Goal: Find specific page/section: Find specific page/section

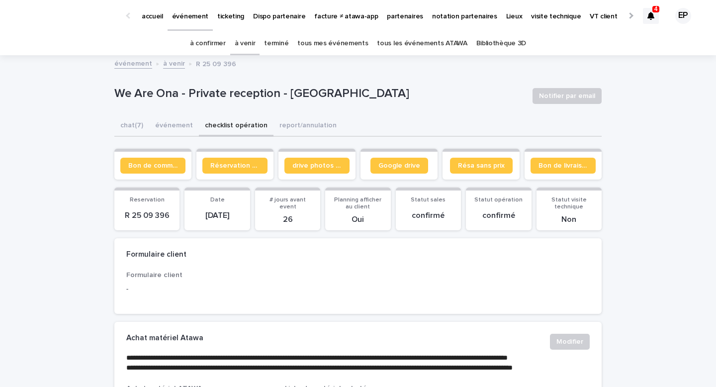
click at [216, 46] on link "à confirmer" at bounding box center [208, 43] width 36 height 23
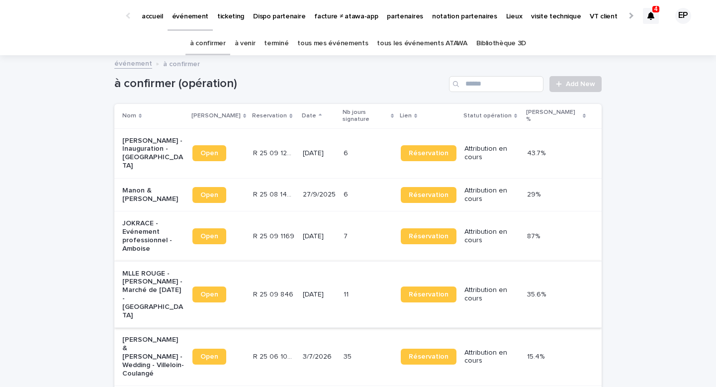
scroll to position [86, 0]
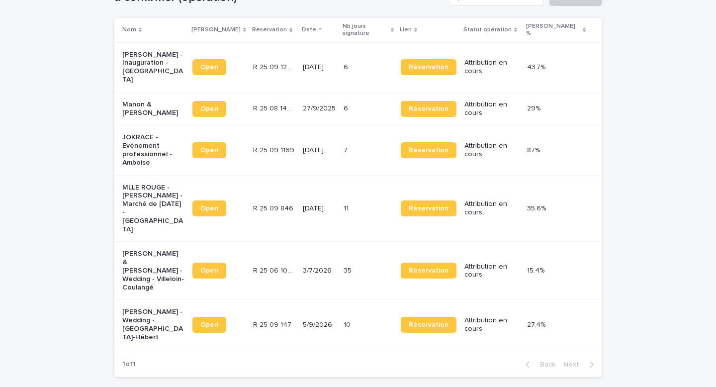
click at [144, 51] on p "Léa Rousselot - Inauguration - Nantes" at bounding box center [153, 67] width 62 height 33
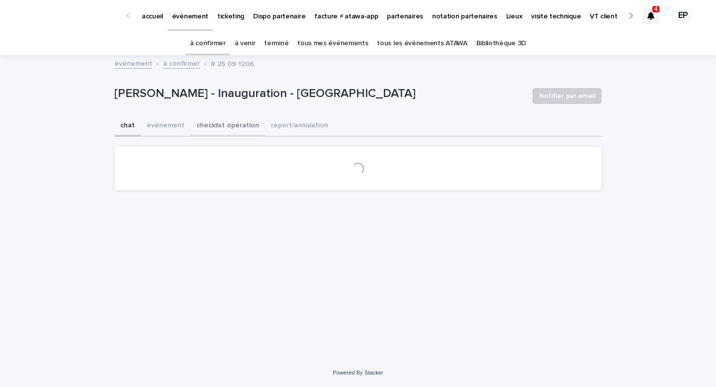
click at [214, 128] on button "checklist opération" at bounding box center [227, 126] width 75 height 21
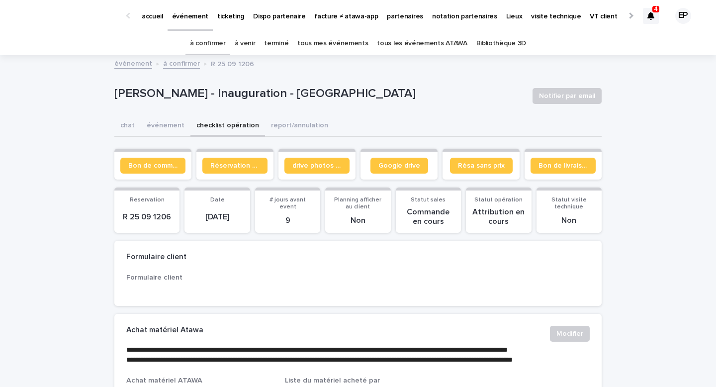
click at [241, 123] on button "checklist opération" at bounding box center [227, 126] width 75 height 21
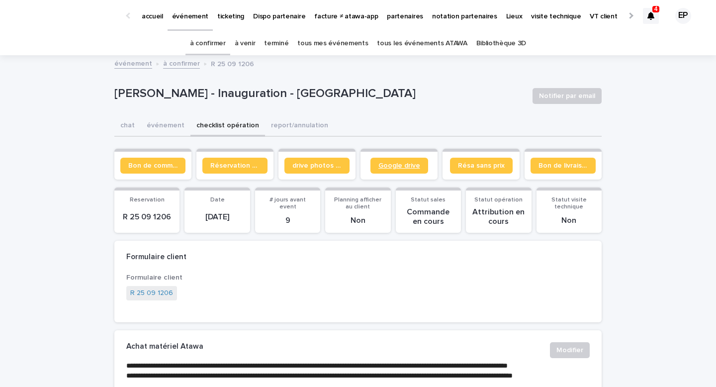
click at [415, 159] on link "Google drive" at bounding box center [399, 166] width 58 height 16
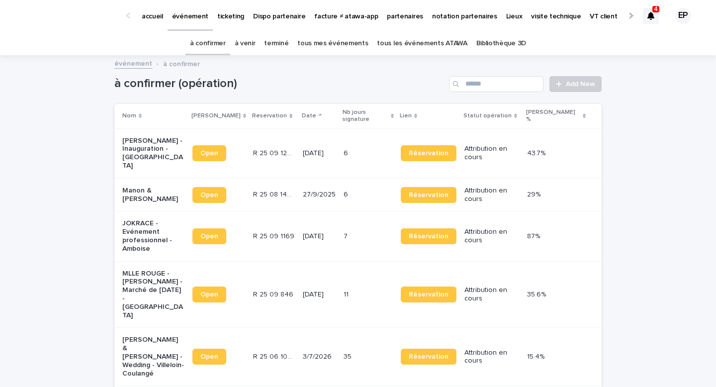
click at [334, 49] on link "tous mes événements" at bounding box center [332, 43] width 71 height 23
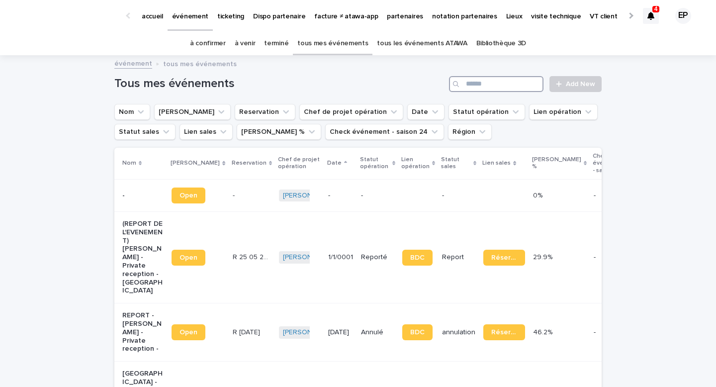
click at [474, 82] on input "Search" at bounding box center [496, 84] width 94 height 16
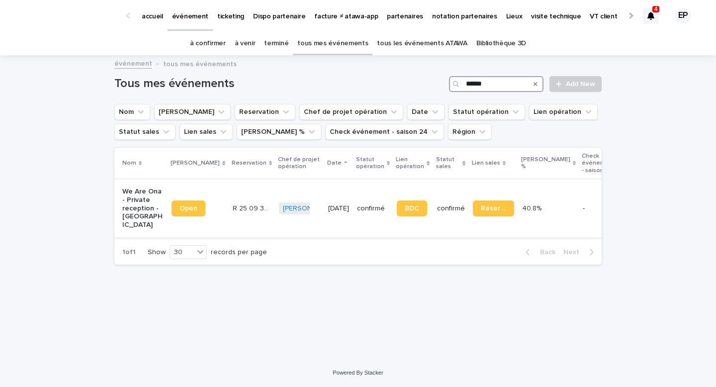
type input "******"
click at [189, 205] on link "Open" at bounding box center [189, 208] width 34 height 16
click at [217, 49] on link "à confirmer" at bounding box center [208, 43] width 36 height 23
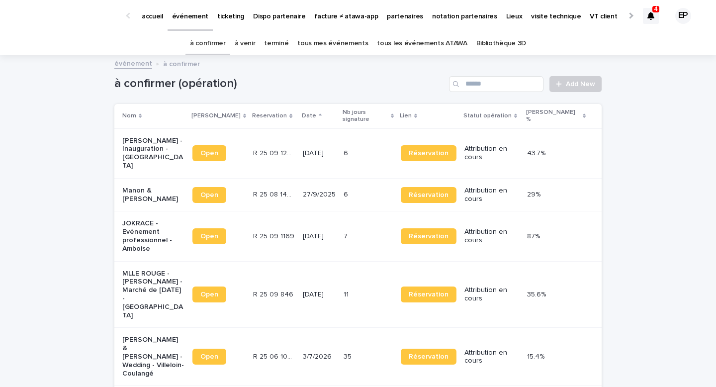
click at [206, 151] on div "Open" at bounding box center [218, 153] width 53 height 24
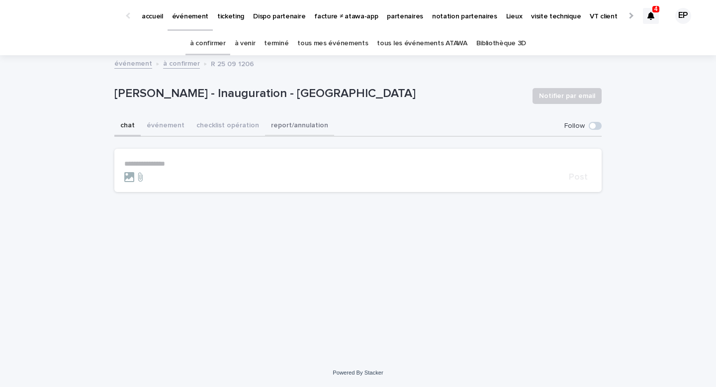
click at [224, 131] on button "checklist opération" at bounding box center [227, 126] width 75 height 21
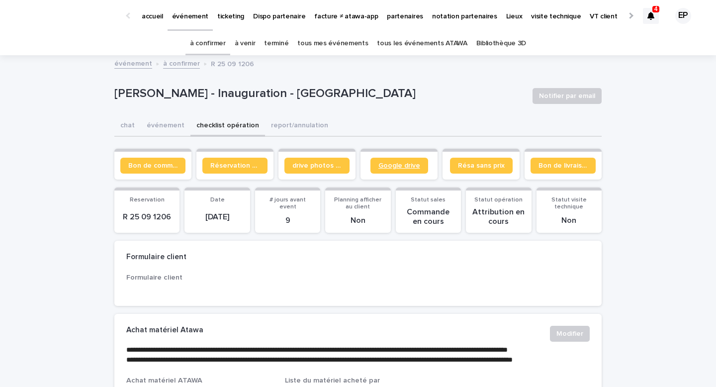
click at [398, 168] on span "Google drive" at bounding box center [399, 165] width 42 height 7
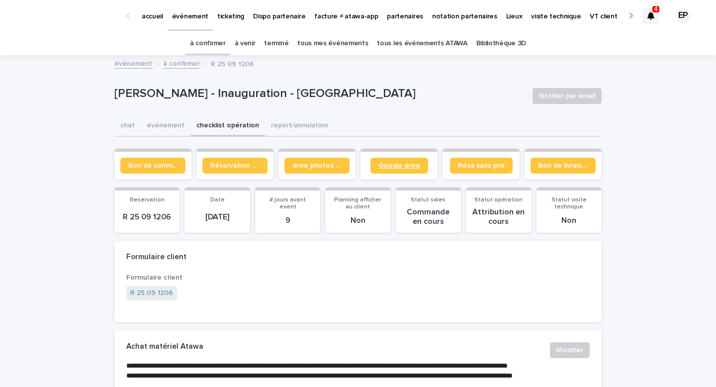
click at [389, 168] on span "Google drive" at bounding box center [399, 165] width 42 height 7
click at [398, 164] on span "Google drive" at bounding box center [399, 165] width 42 height 7
click at [331, 43] on link "tous mes événements" at bounding box center [332, 43] width 71 height 23
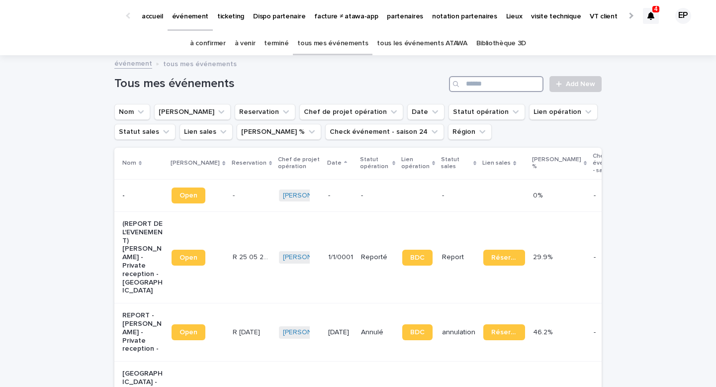
click at [485, 88] on input "Search" at bounding box center [496, 84] width 94 height 16
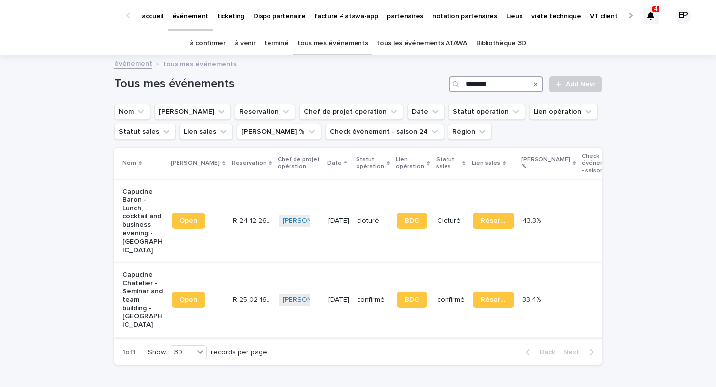
type input "********"
click at [183, 299] on div "Open" at bounding box center [198, 300] width 53 height 24
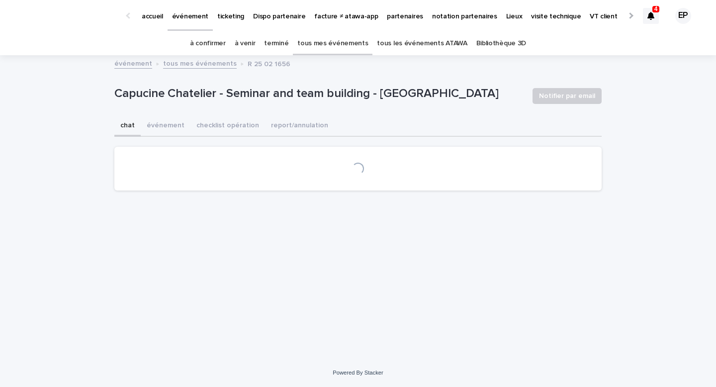
click at [227, 120] on button "checklist opération" at bounding box center [227, 126] width 75 height 21
click at [243, 133] on button "checklist opération" at bounding box center [227, 126] width 75 height 21
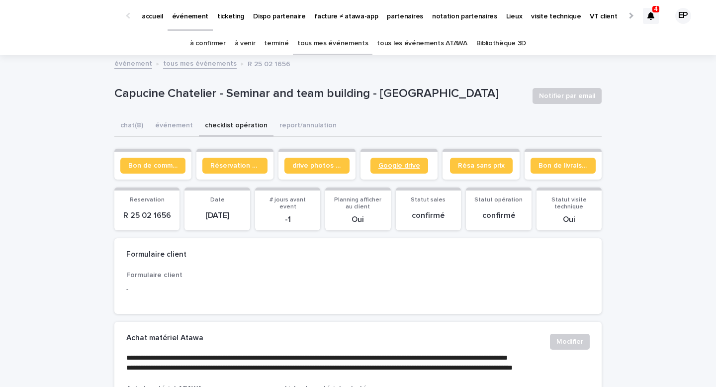
click at [402, 166] on span "Google drive" at bounding box center [399, 165] width 42 height 7
click at [406, 46] on link "tous les événements ATAWA" at bounding box center [422, 43] width 90 height 23
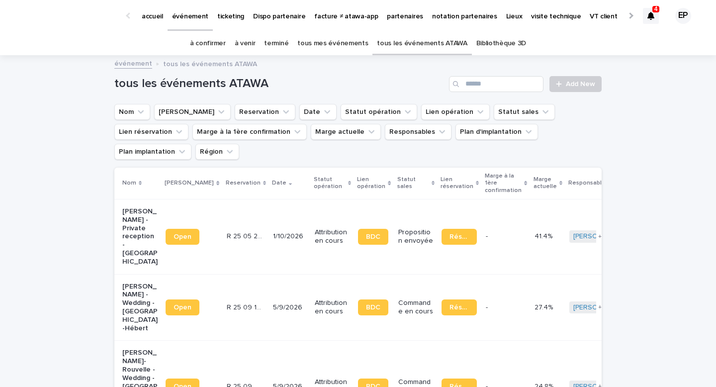
click at [223, 39] on link "à confirmer" at bounding box center [208, 43] width 36 height 23
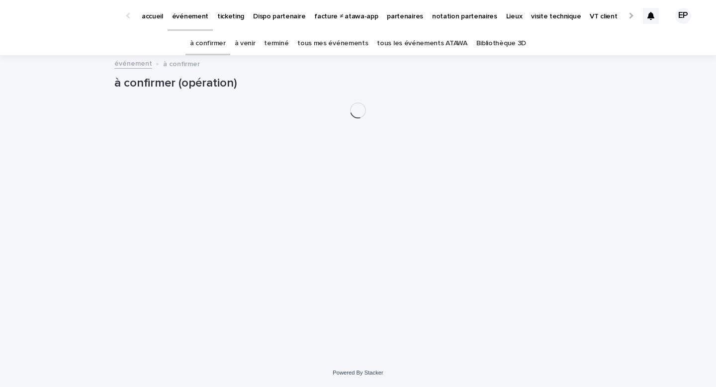
click at [254, 41] on link "à venir" at bounding box center [245, 43] width 21 height 23
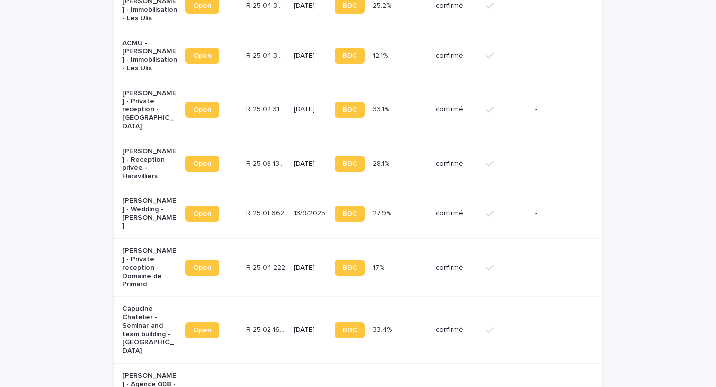
scroll to position [738, 0]
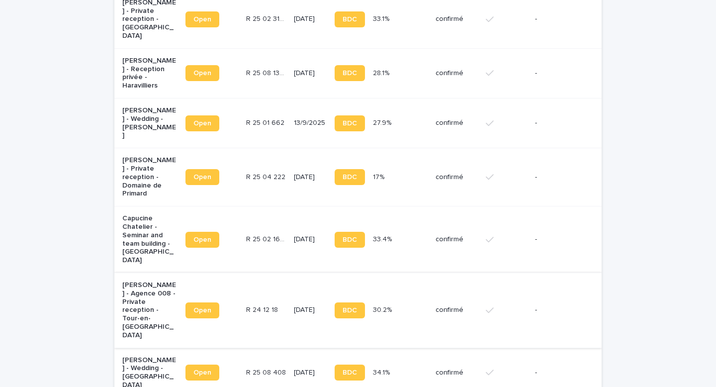
click at [206, 307] on span "Open" at bounding box center [202, 310] width 18 height 7
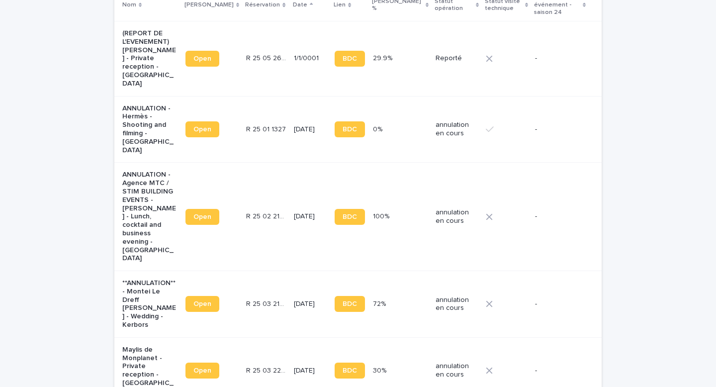
scroll to position [0, 0]
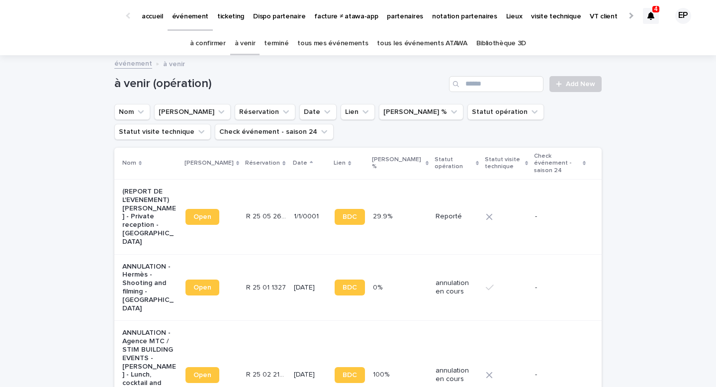
click at [215, 35] on link "à confirmer" at bounding box center [208, 43] width 36 height 23
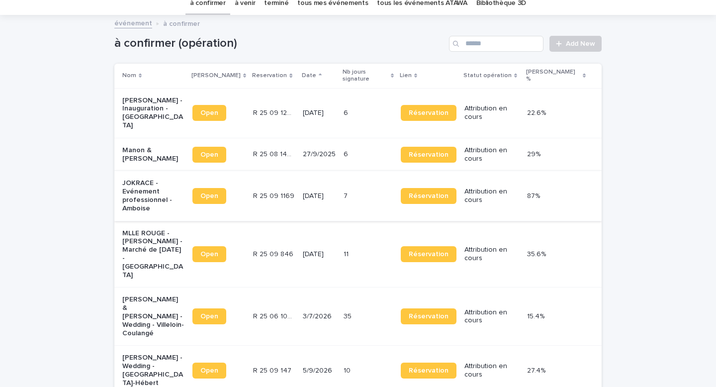
scroll to position [49, 0]
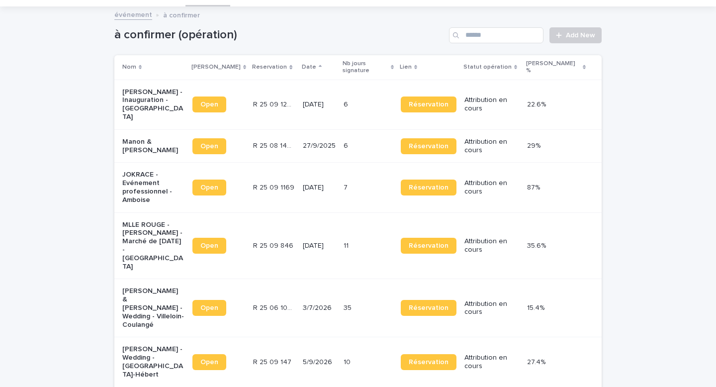
click at [293, 142] on p at bounding box center [274, 146] width 42 height 8
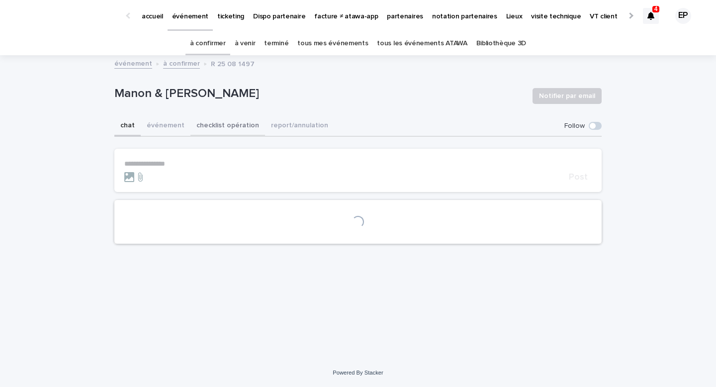
drag, startPoint x: 250, startPoint y: 127, endPoint x: 269, endPoint y: 133, distance: 20.3
click at [250, 127] on button "checklist opération" at bounding box center [227, 126] width 75 height 21
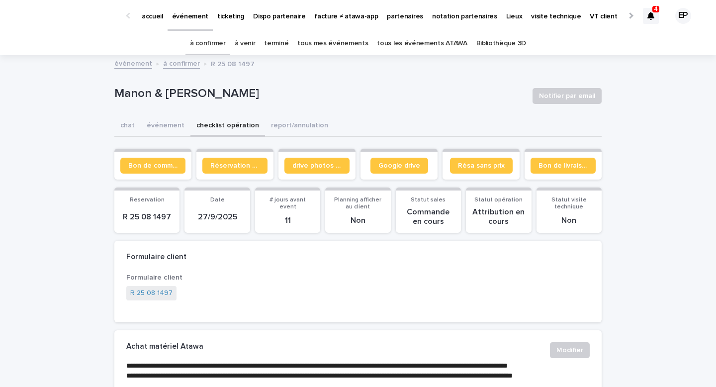
click at [364, 162] on section "Google drive" at bounding box center [399, 164] width 77 height 31
click at [386, 167] on span "Google drive" at bounding box center [399, 165] width 42 height 7
click at [383, 41] on link "tous les événements ATAWA" at bounding box center [422, 43] width 90 height 23
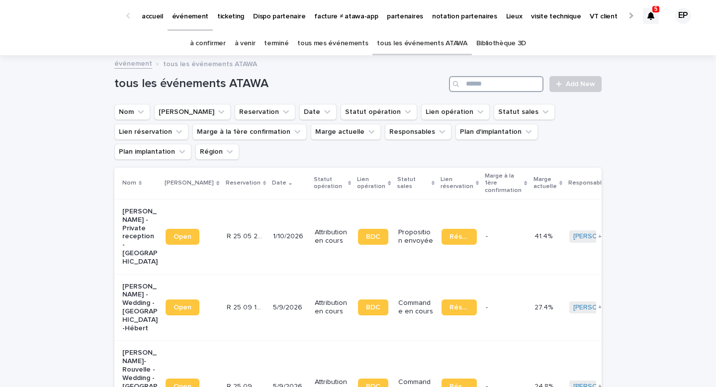
click at [496, 79] on input "Search" at bounding box center [496, 84] width 94 height 16
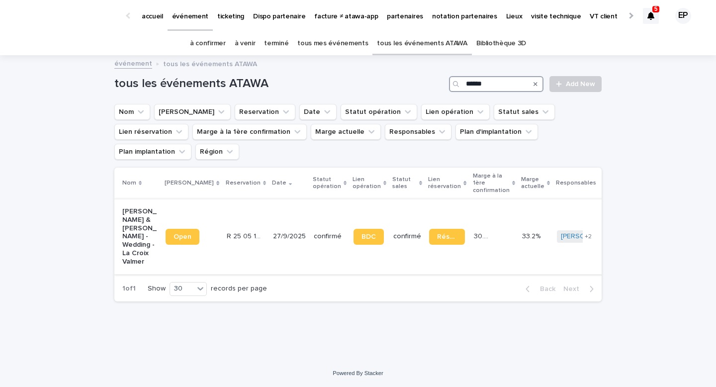
type input "******"
click at [181, 233] on span "Open" at bounding box center [183, 236] width 18 height 7
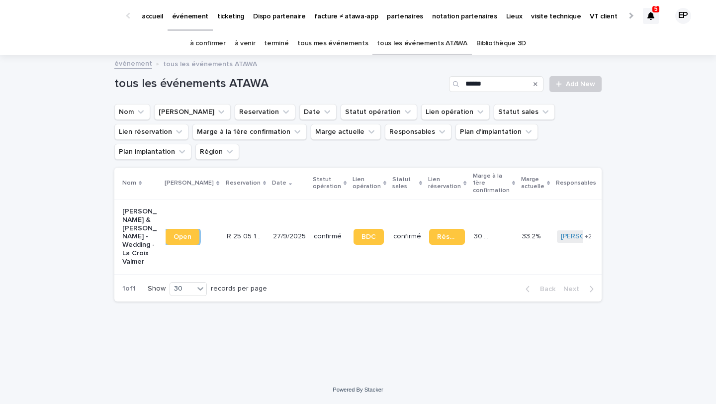
click at [331, 46] on link "tous mes événements" at bounding box center [332, 43] width 71 height 23
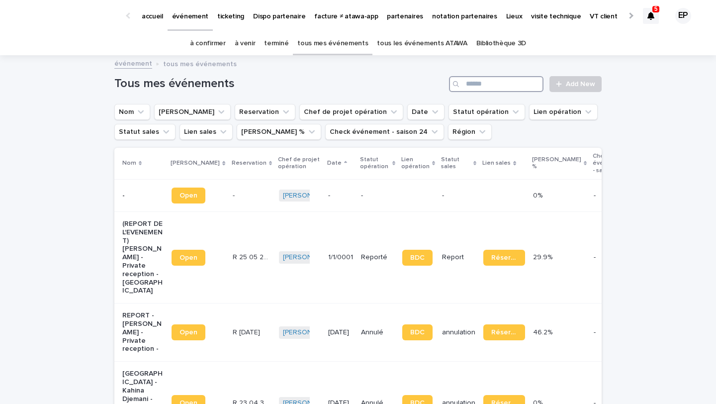
click at [489, 79] on input "Search" at bounding box center [496, 84] width 94 height 16
type input "********"
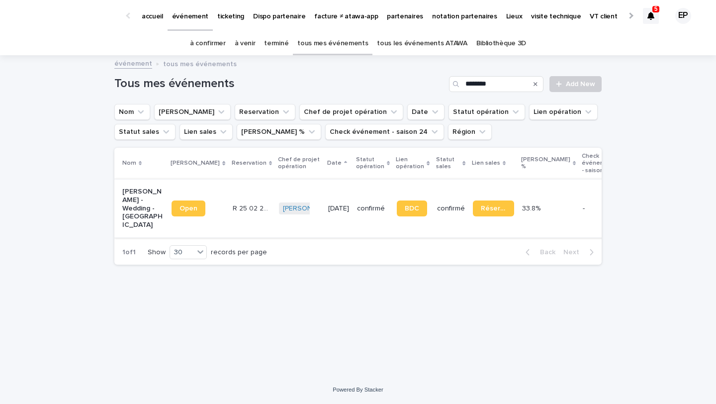
click at [172, 216] on link "Open" at bounding box center [189, 208] width 34 height 16
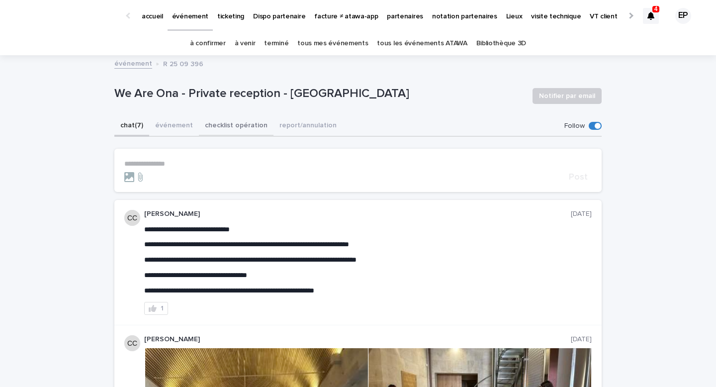
click at [243, 131] on button "checklist opération" at bounding box center [236, 126] width 75 height 21
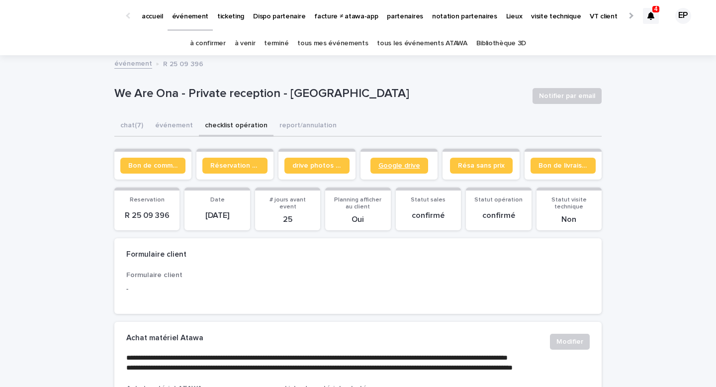
click at [412, 164] on span "Google drive" at bounding box center [399, 165] width 42 height 7
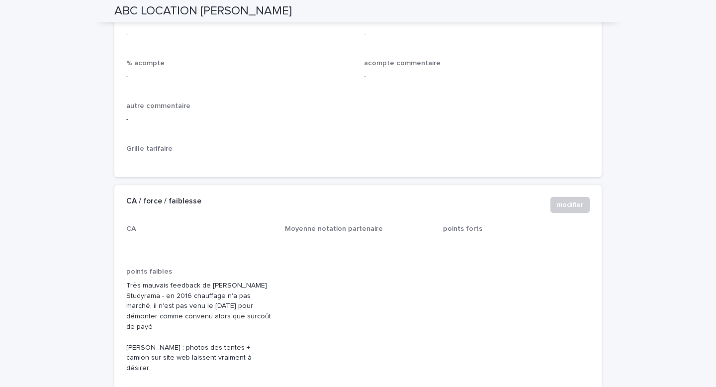
scroll to position [913, 0]
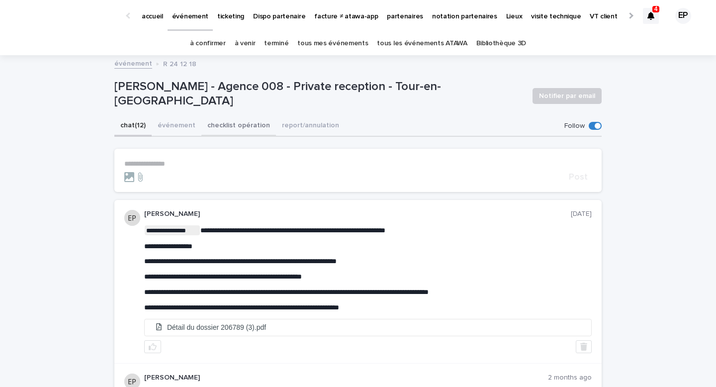
click at [250, 131] on button "checklist opération" at bounding box center [238, 126] width 75 height 21
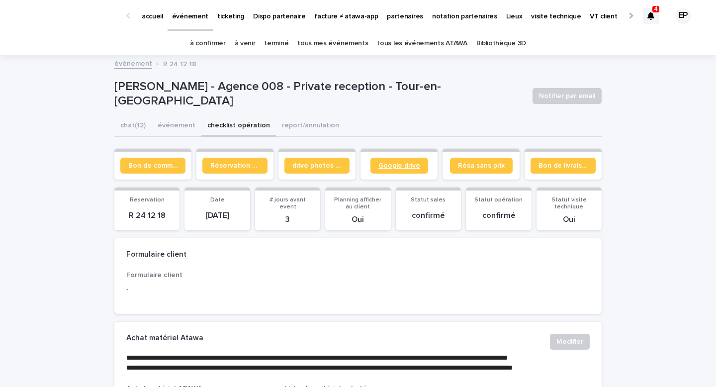
click at [409, 163] on span "Google drive" at bounding box center [399, 165] width 42 height 7
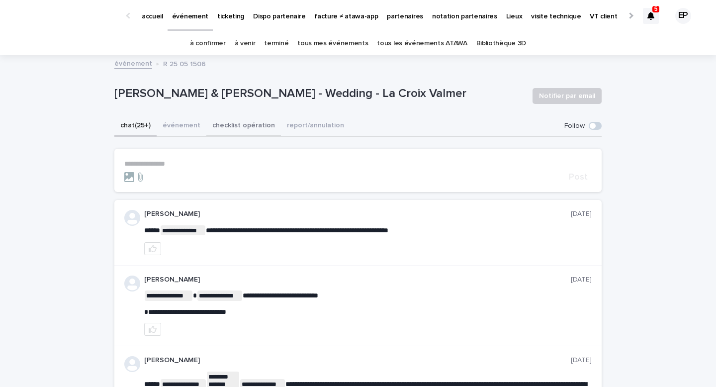
click at [207, 128] on button "checklist opération" at bounding box center [243, 126] width 75 height 21
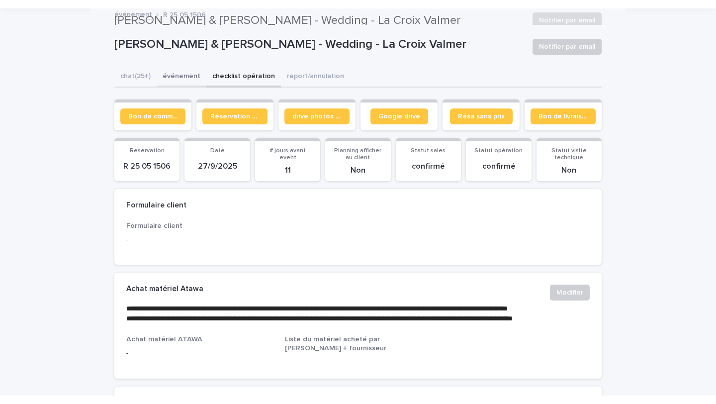
scroll to position [48, 0]
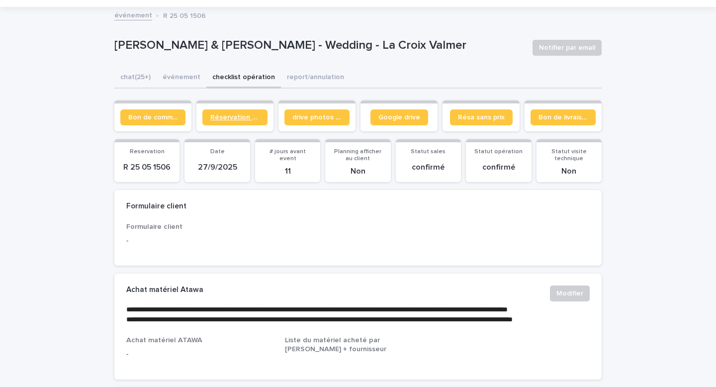
click at [235, 114] on span "Réservation client" at bounding box center [234, 117] width 49 height 7
click at [161, 118] on span "Bon de commande" at bounding box center [152, 117] width 49 height 7
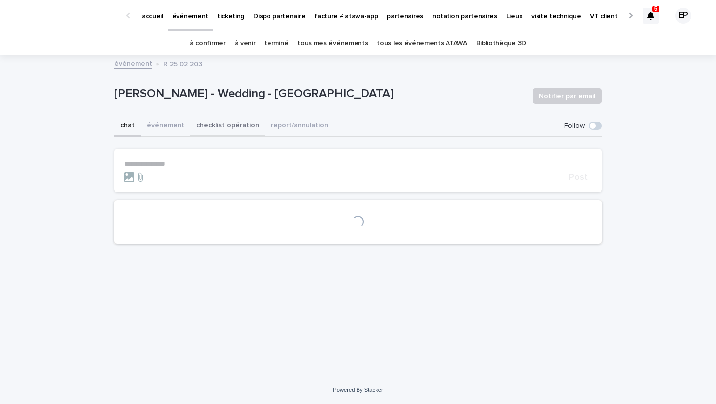
click at [242, 120] on button "checklist opération" at bounding box center [227, 126] width 75 height 21
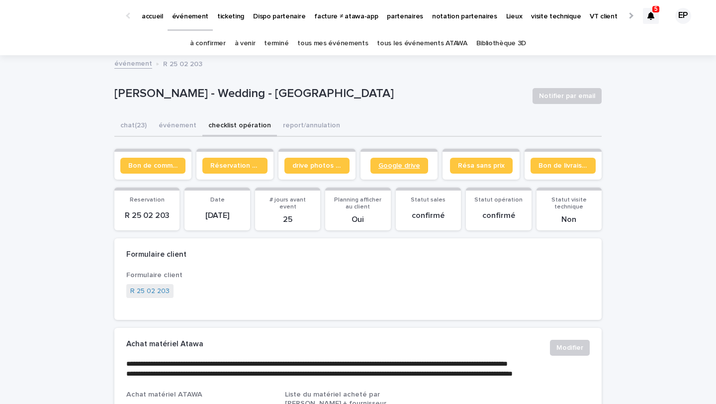
click at [374, 166] on link "Google drive" at bounding box center [399, 166] width 58 height 16
